Goal: Task Accomplishment & Management: Manage account settings

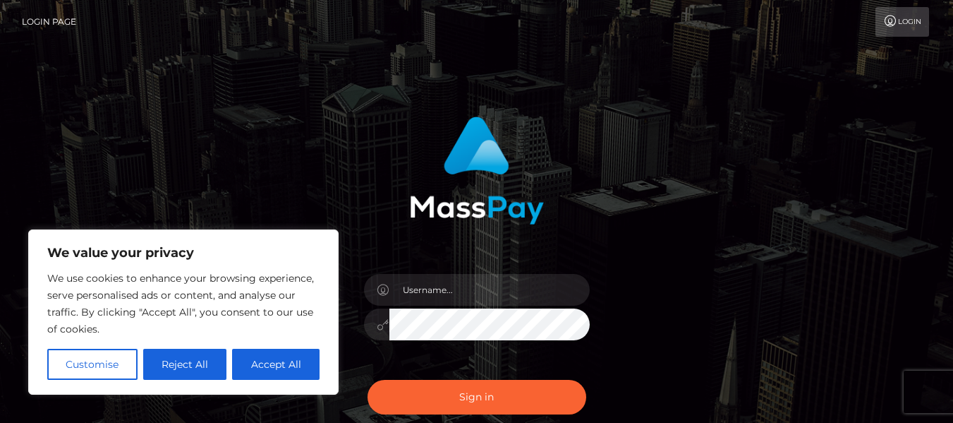
scroll to position [148, 0]
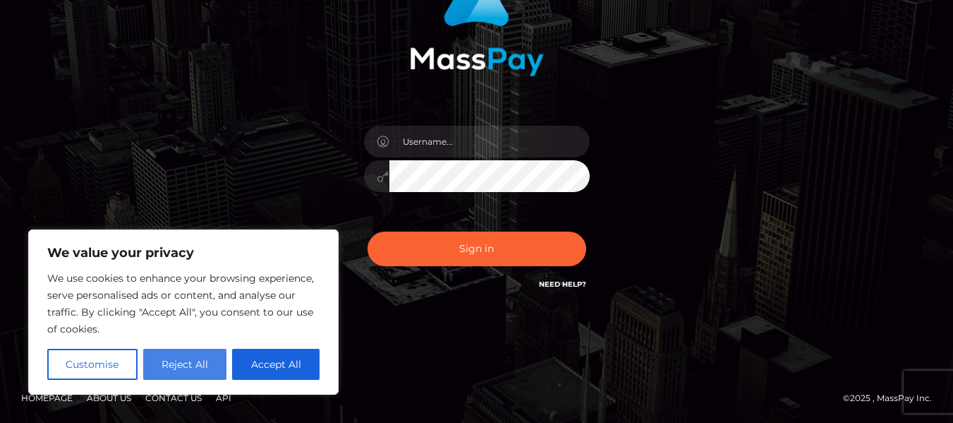
click at [214, 362] on button "Reject All" at bounding box center [185, 363] width 84 height 31
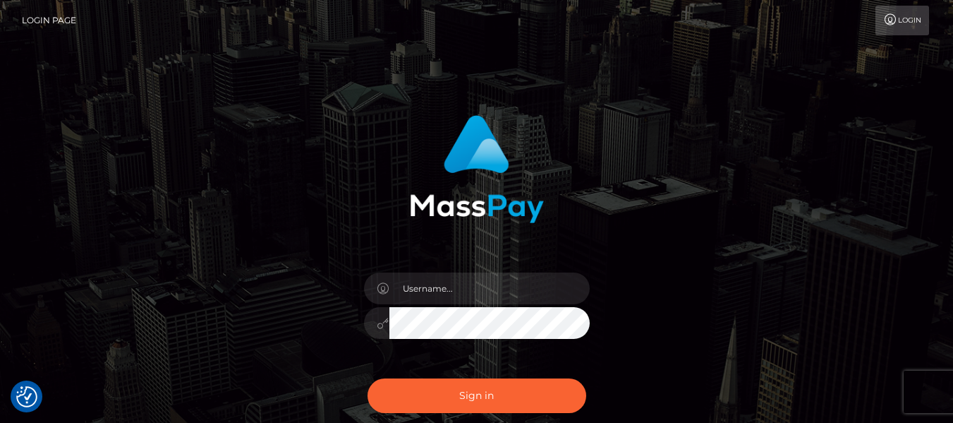
scroll to position [0, 0]
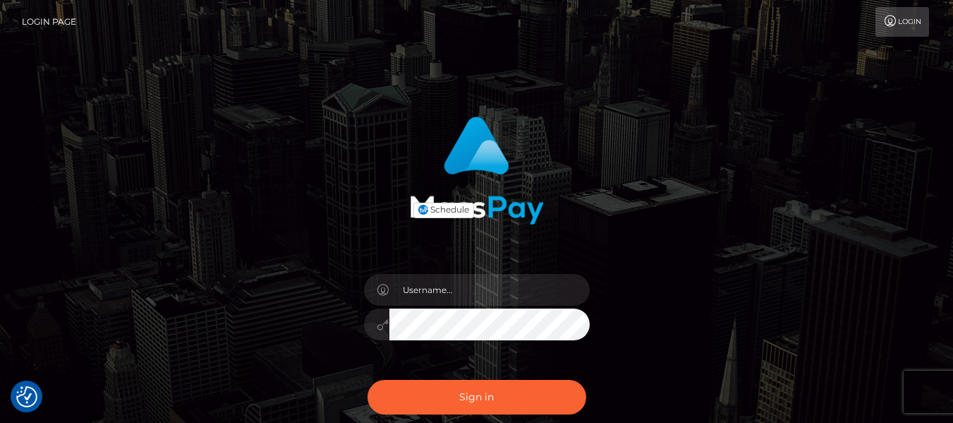
click at [918, 17] on link "Login" at bounding box center [902, 22] width 54 height 30
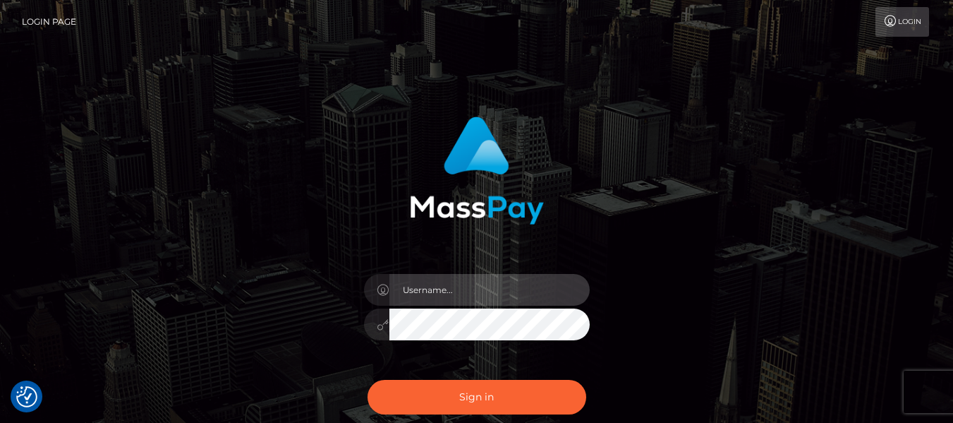
click at [457, 294] on input "text" at bounding box center [489, 290] width 200 height 32
